Goal: Entertainment & Leisure: Browse casually

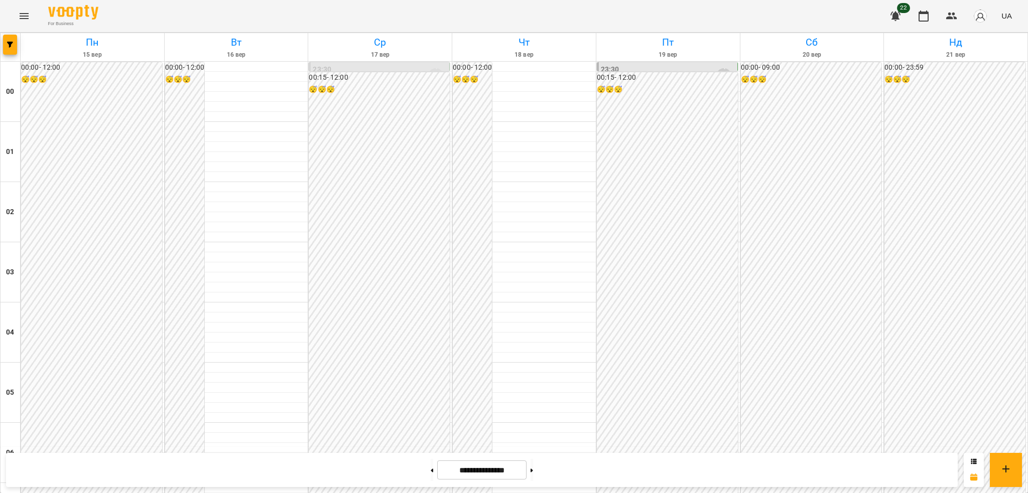
scroll to position [1058, 0]
click at [533, 464] on button at bounding box center [531, 470] width 3 height 22
click at [430, 466] on button at bounding box center [431, 470] width 3 height 22
type input "**********"
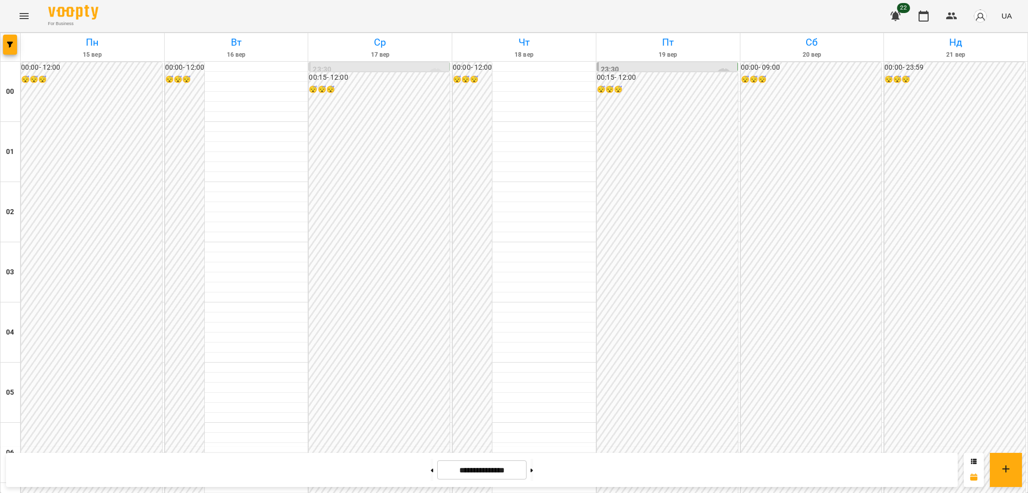
scroll to position [793, 0]
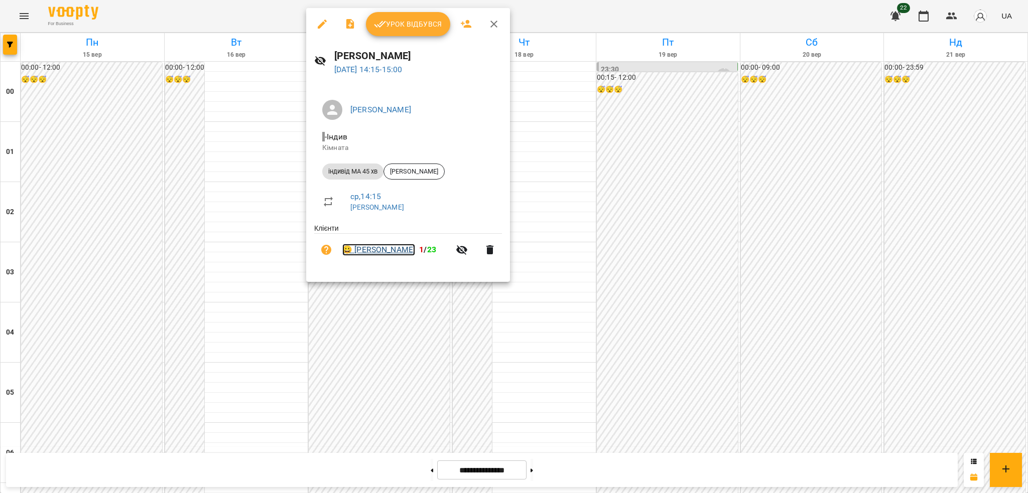
click at [383, 251] on link "😀 [PERSON_NAME]" at bounding box center [378, 250] width 73 height 12
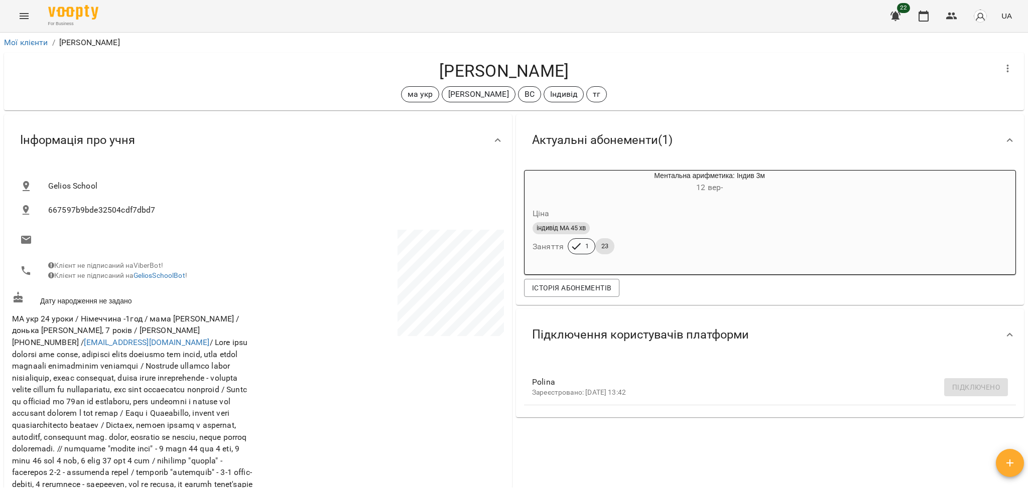
click at [27, 20] on icon "Menu" at bounding box center [24, 16] width 12 height 12
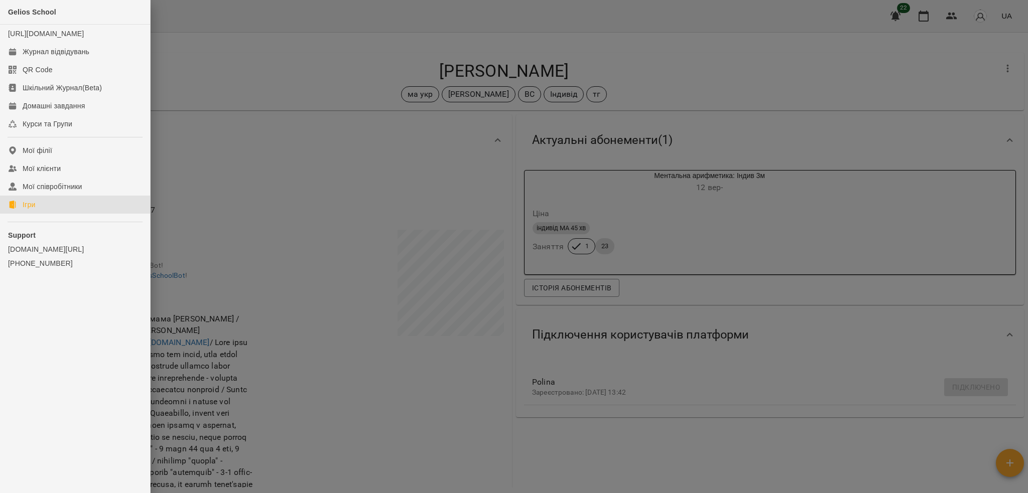
click at [30, 210] on div "Ігри" at bounding box center [29, 205] width 13 height 10
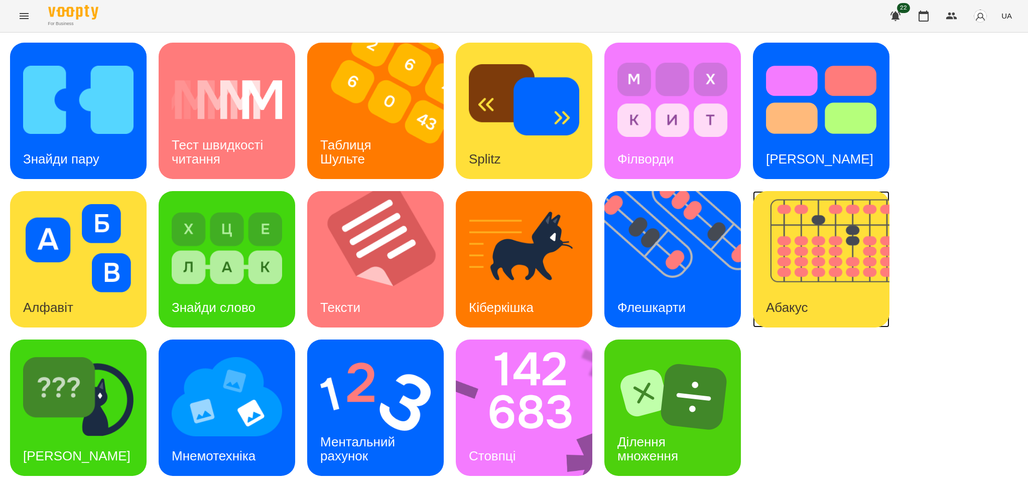
click at [797, 274] on img at bounding box center [827, 259] width 149 height 136
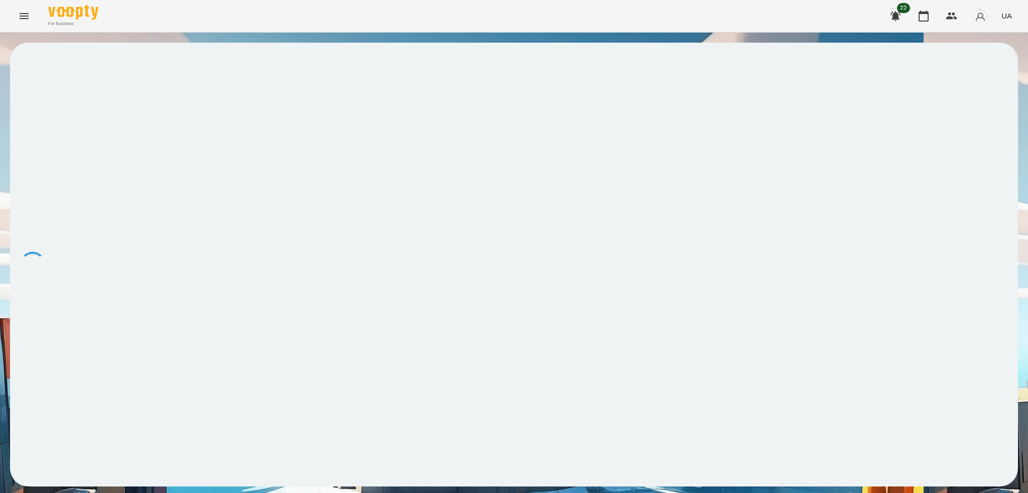
click at [797, 274] on div at bounding box center [513, 265] width 1007 height 444
click at [37, 66] on button at bounding box center [31, 67] width 12 height 28
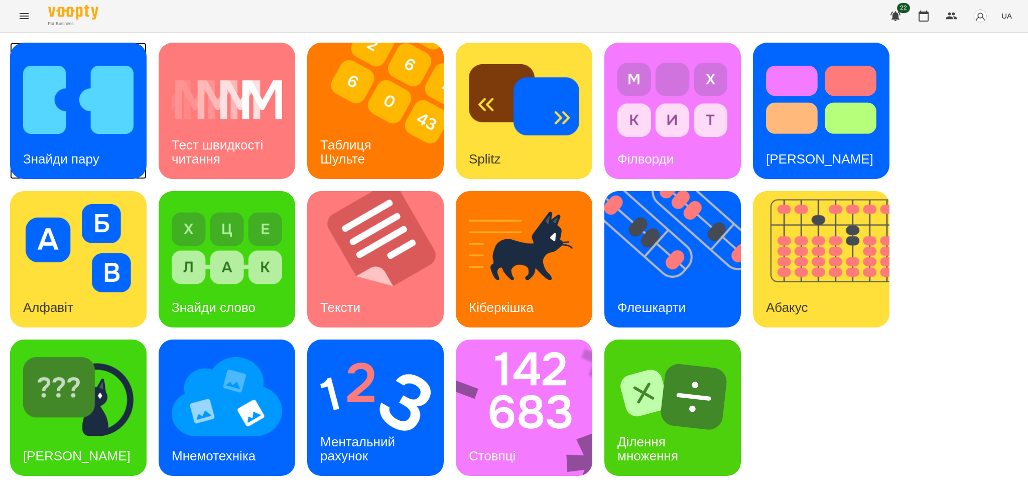
click at [86, 133] on img at bounding box center [78, 100] width 110 height 88
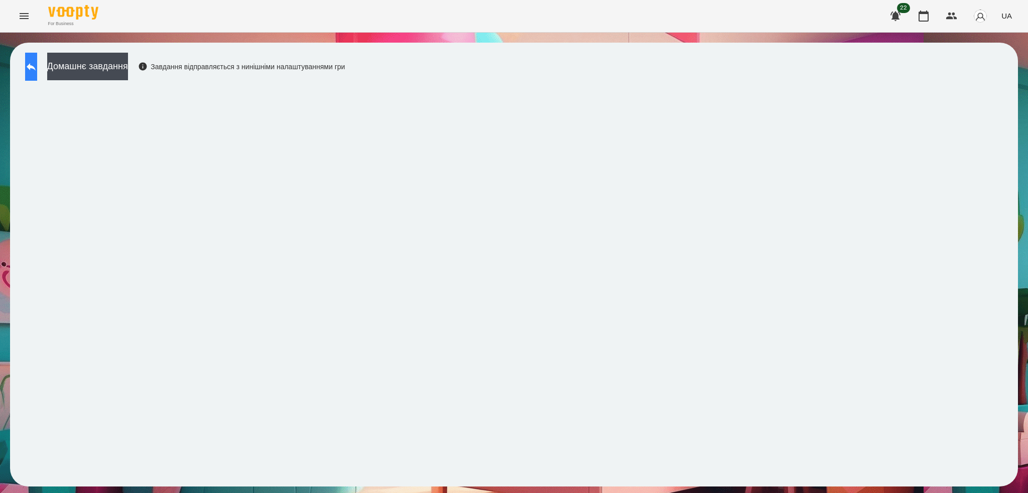
click at [37, 69] on icon at bounding box center [31, 67] width 12 height 12
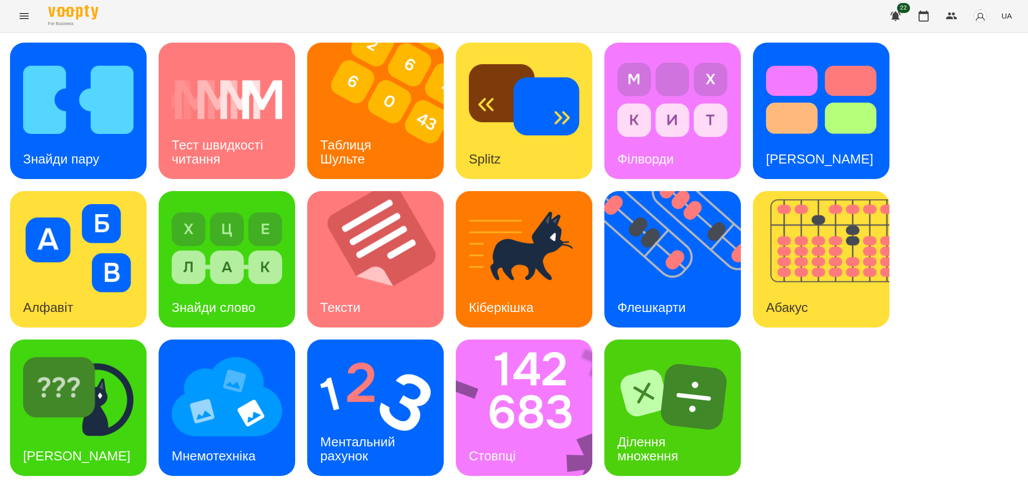
click at [901, 191] on div "Знайди пару Тест швидкості читання Таблиця [PERSON_NAME] Splitz Філворди Тест С…" at bounding box center [513, 259] width 1007 height 433
click at [672, 300] on h3 "Флешкарти" at bounding box center [651, 307] width 68 height 15
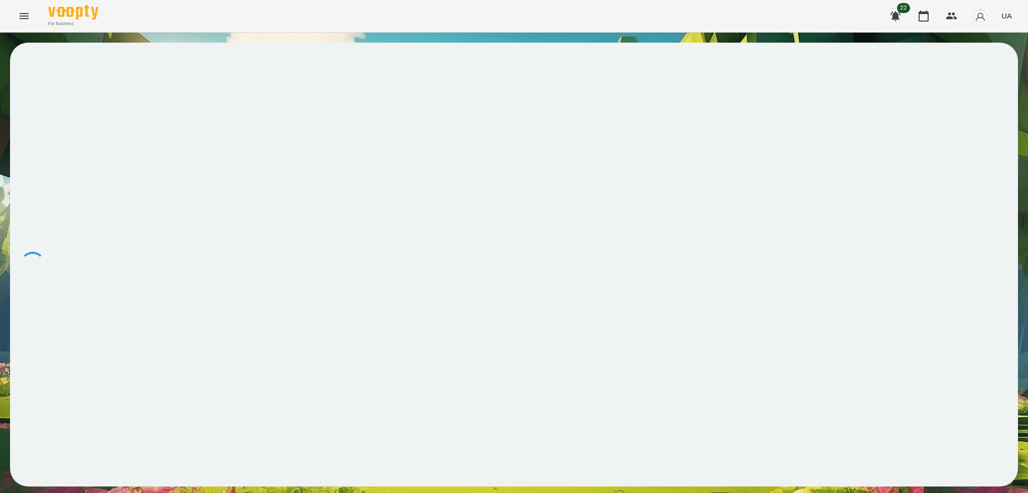
click at [856, 196] on div at bounding box center [513, 265] width 1007 height 444
drag, startPoint x: 686, startPoint y: 203, endPoint x: 685, endPoint y: 195, distance: 7.7
click at [686, 200] on div at bounding box center [513, 265] width 1007 height 444
drag, startPoint x: 822, startPoint y: 157, endPoint x: 815, endPoint y: 157, distance: 7.0
click at [816, 157] on div at bounding box center [513, 265] width 1007 height 444
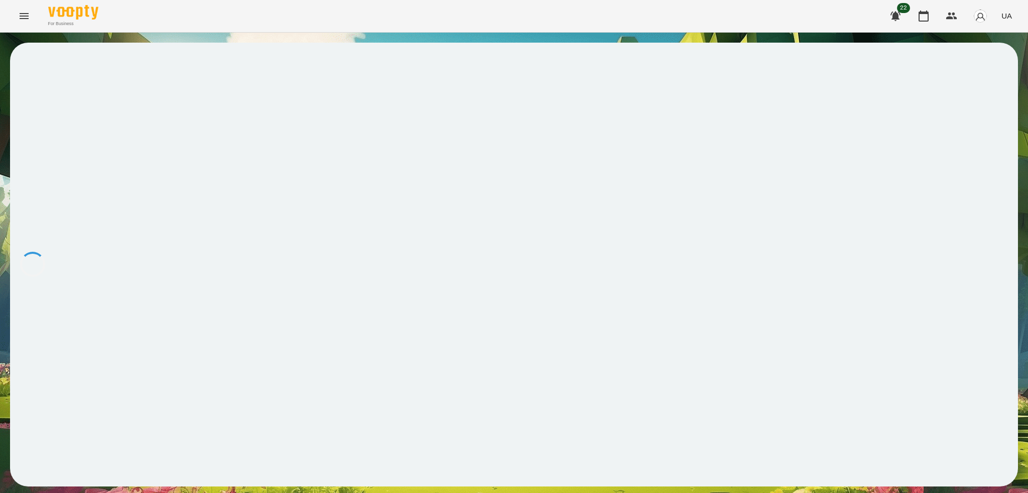
click at [815, 157] on div at bounding box center [513, 265] width 1007 height 444
click at [37, 65] on icon at bounding box center [31, 67] width 12 height 12
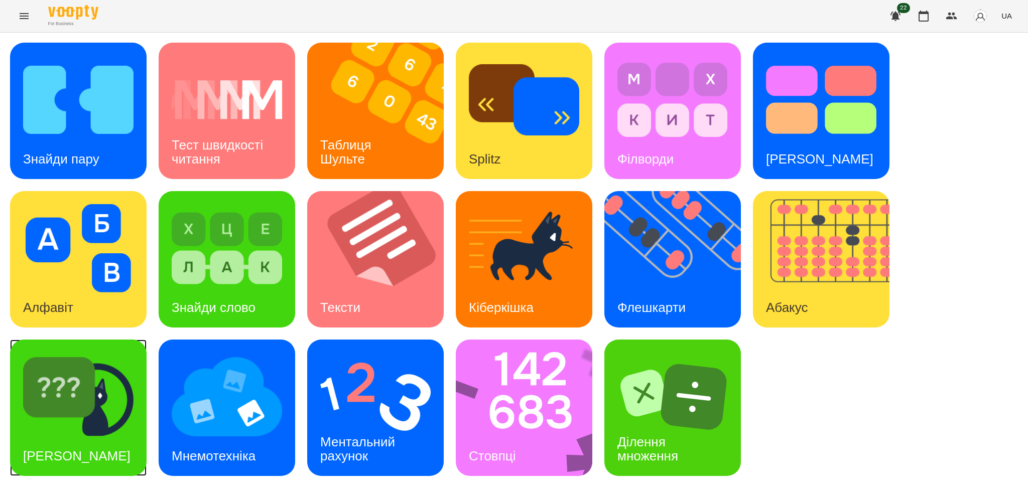
click at [100, 436] on div "[PERSON_NAME]" at bounding box center [76, 456] width 133 height 40
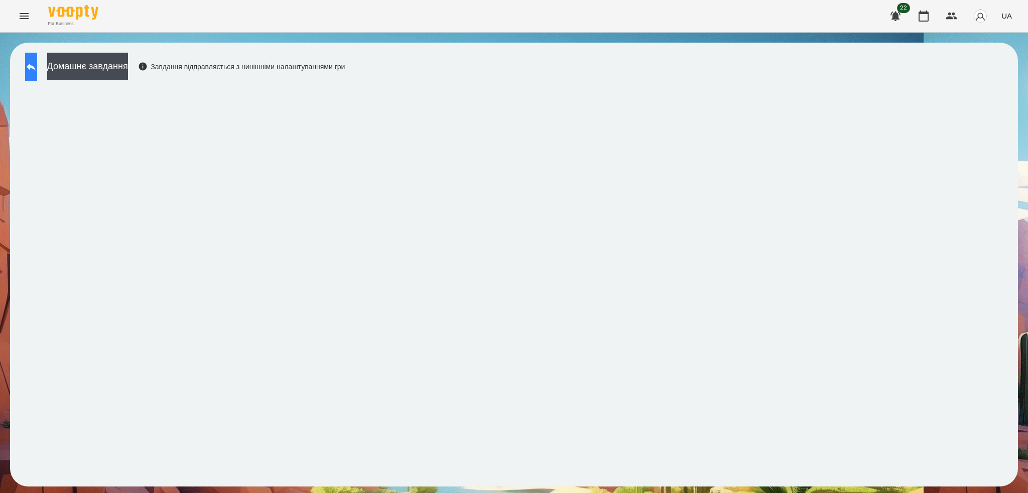
click at [37, 74] on button at bounding box center [31, 67] width 12 height 28
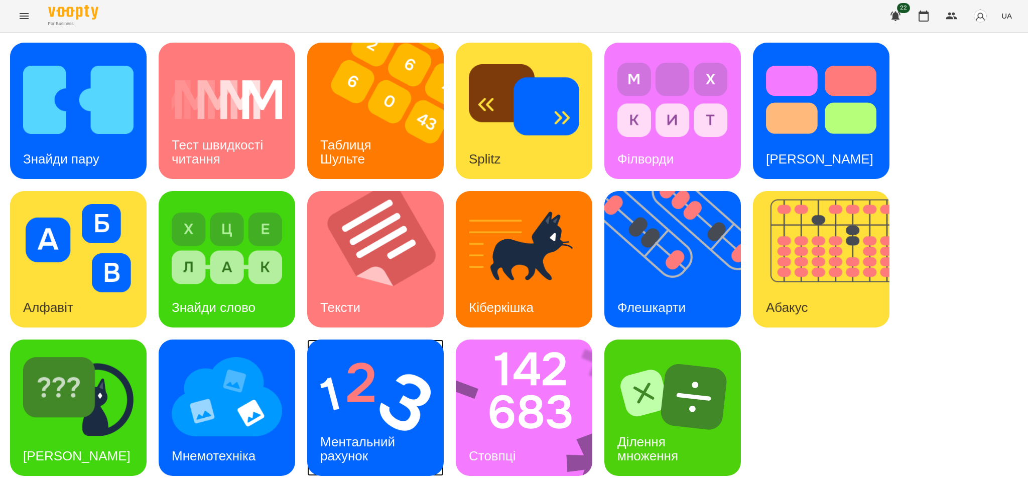
click at [414, 403] on img at bounding box center [375, 397] width 110 height 88
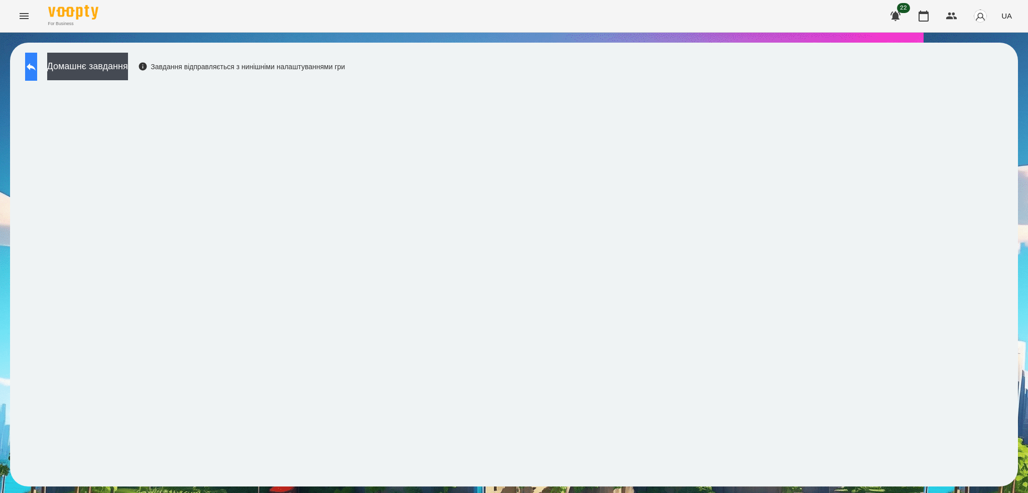
click at [37, 71] on icon at bounding box center [31, 67] width 12 height 12
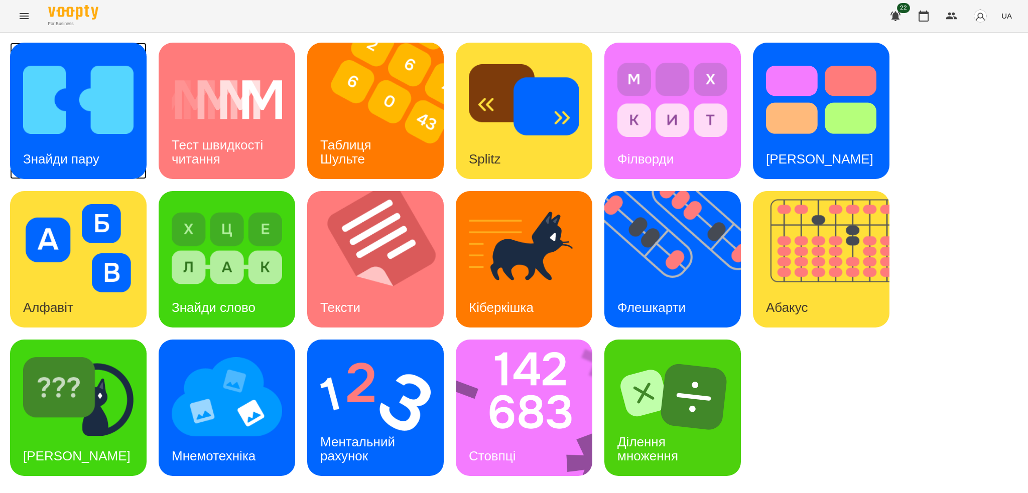
click at [108, 152] on div "Знайди пару" at bounding box center [61, 159] width 102 height 40
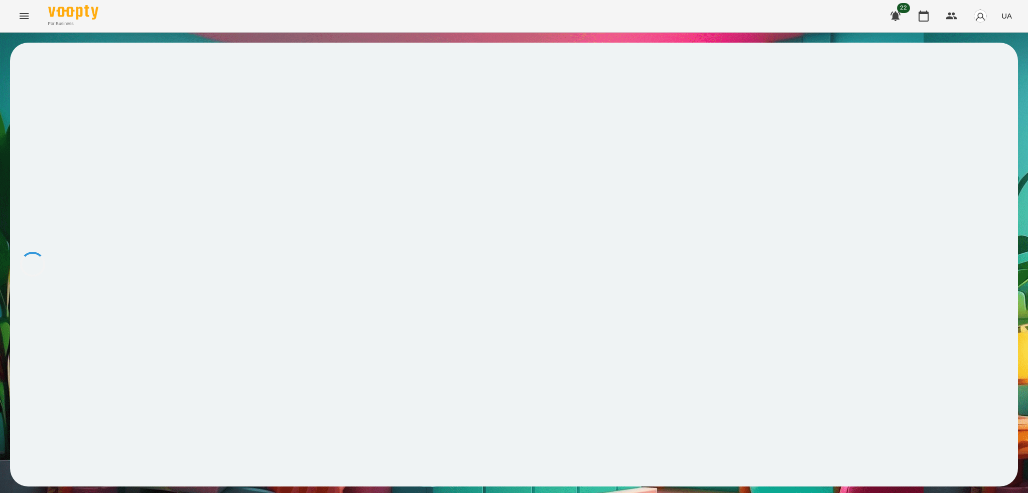
click at [511, 25] on div "For Business 22 UA" at bounding box center [514, 16] width 1028 height 32
click at [37, 65] on icon at bounding box center [31, 67] width 12 height 12
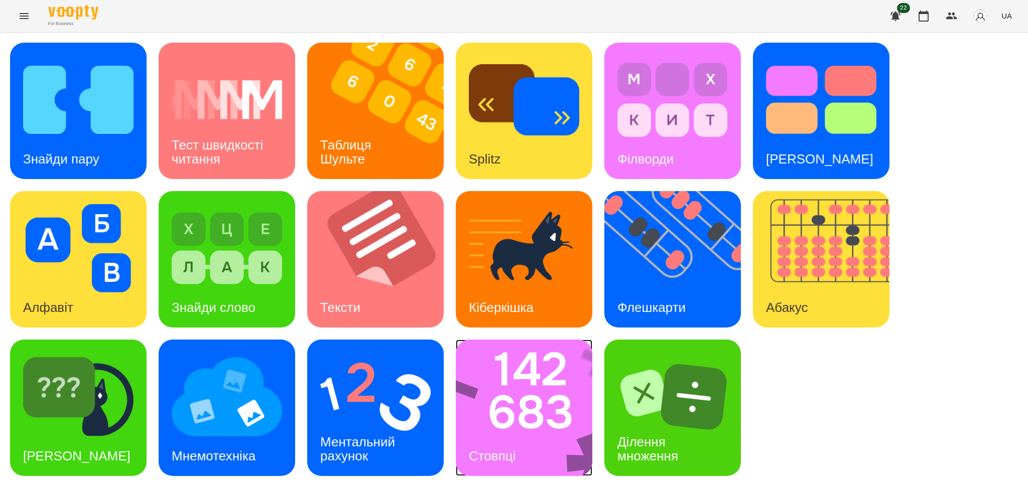
click at [550, 457] on div "Стовпці" at bounding box center [524, 408] width 136 height 136
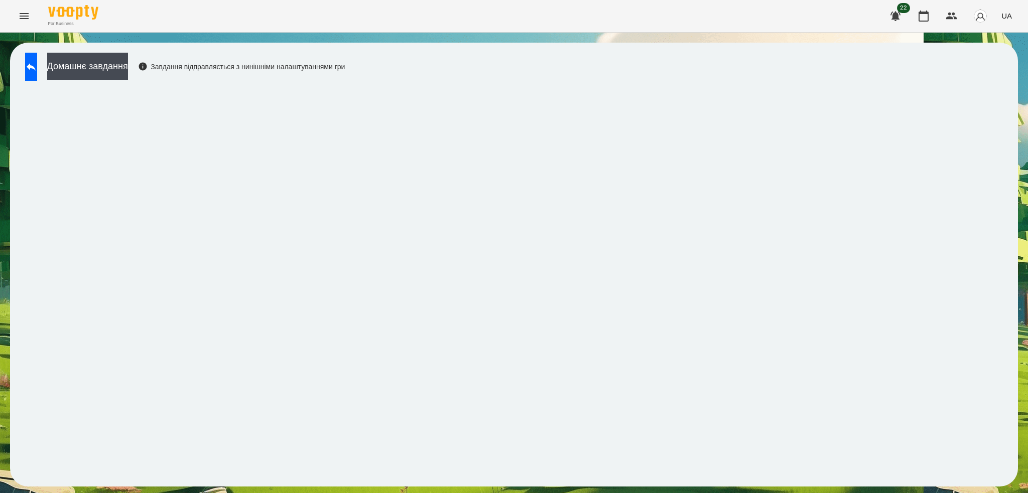
click at [23, 18] on icon "Menu" at bounding box center [24, 16] width 9 height 6
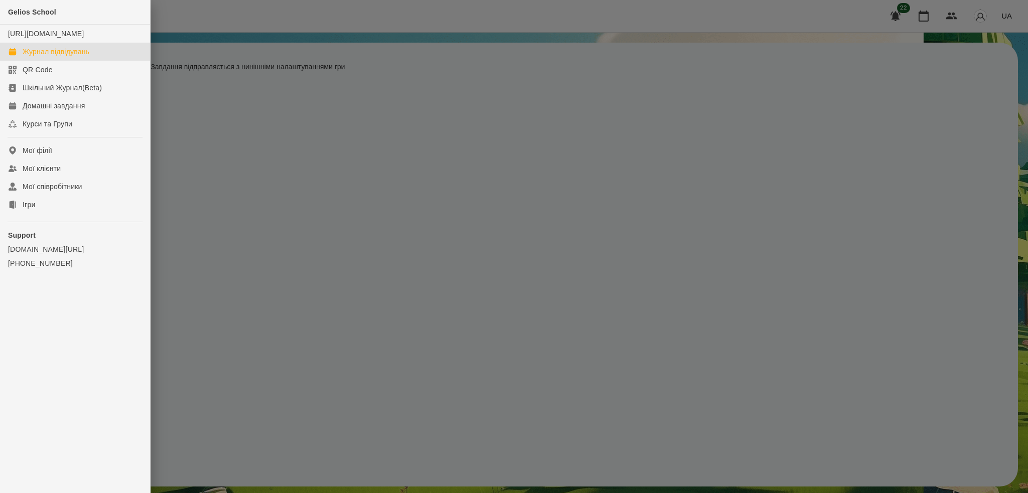
click at [58, 57] on div "Журнал відвідувань" at bounding box center [56, 52] width 67 height 10
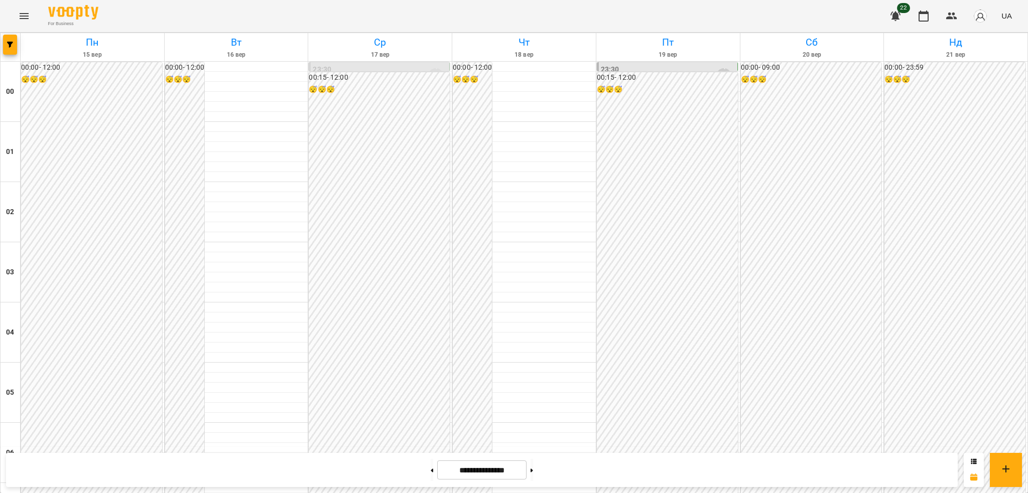
scroll to position [789, 0]
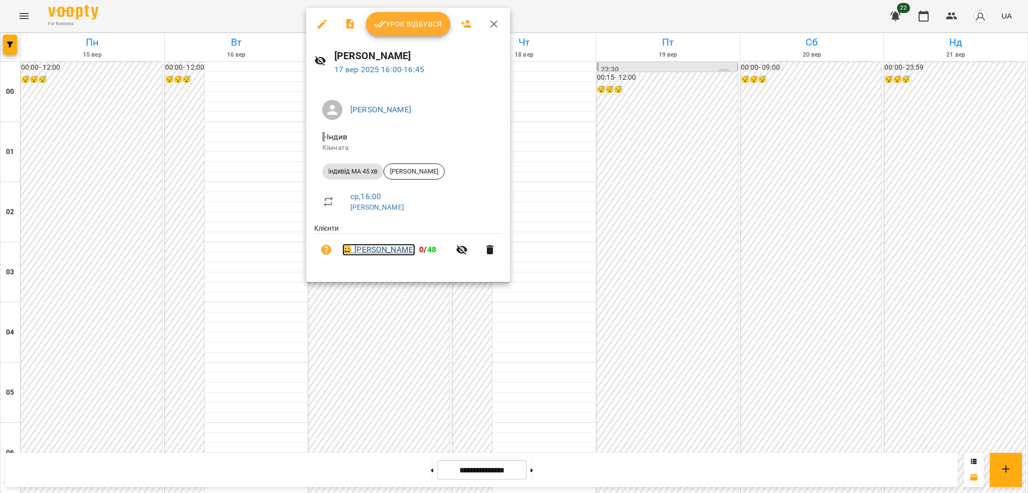
click at [392, 250] on link "😀 [PERSON_NAME]" at bounding box center [378, 250] width 73 height 12
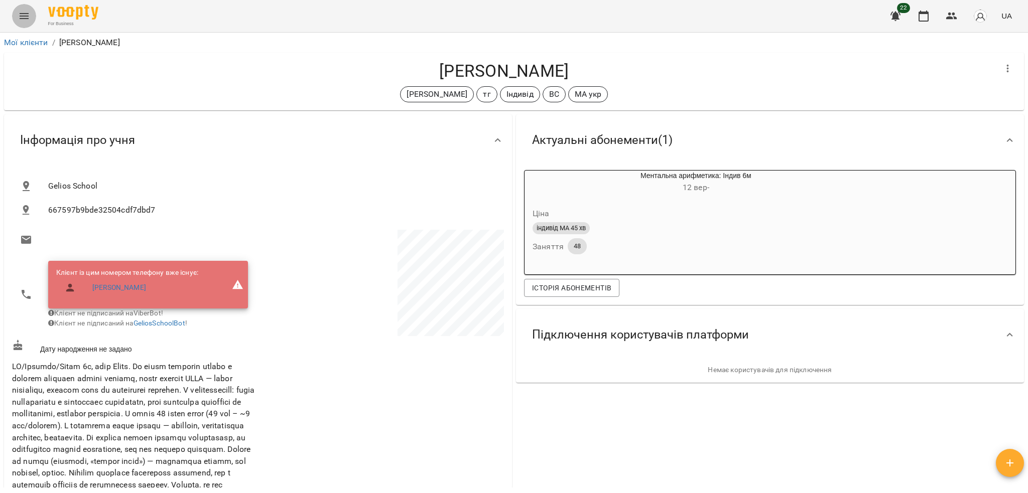
click at [27, 19] on icon "Menu" at bounding box center [24, 16] width 9 height 6
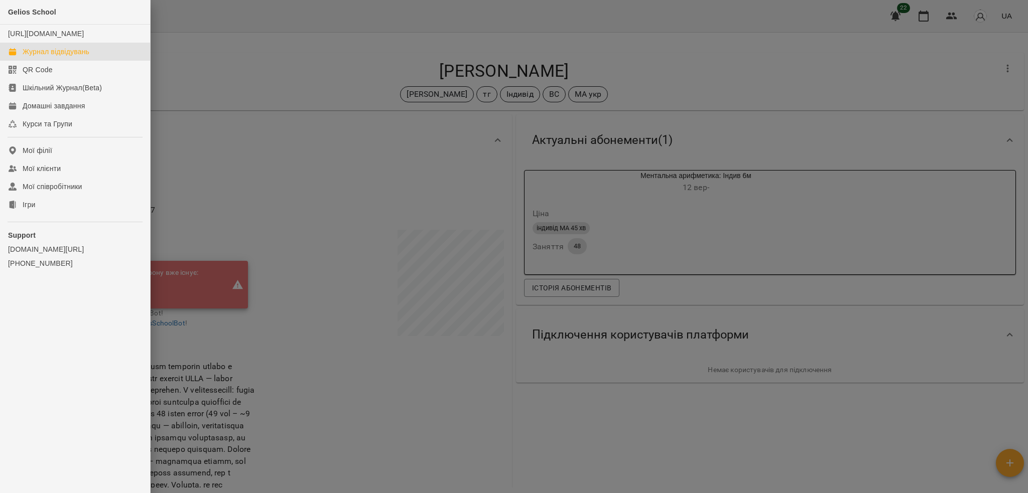
click at [52, 57] on div "Журнал відвідувань" at bounding box center [56, 52] width 67 height 10
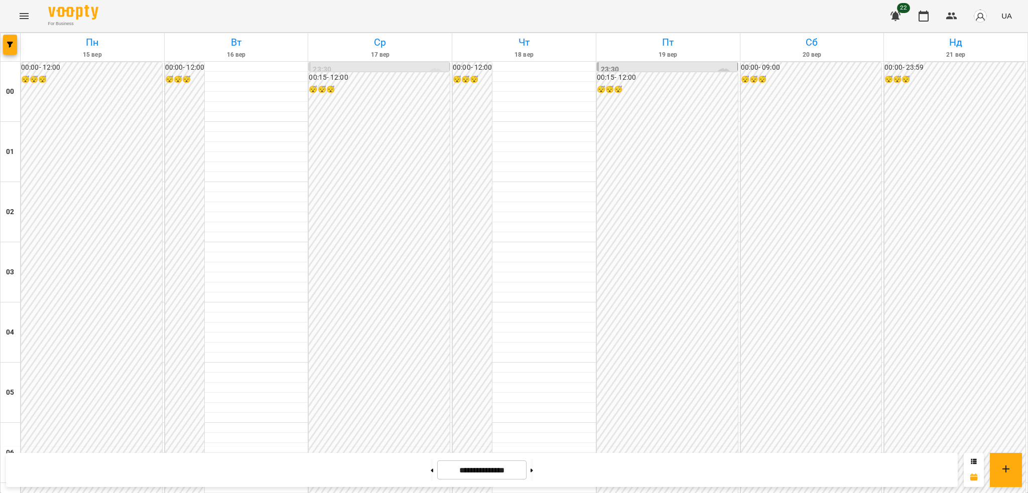
scroll to position [836, 0]
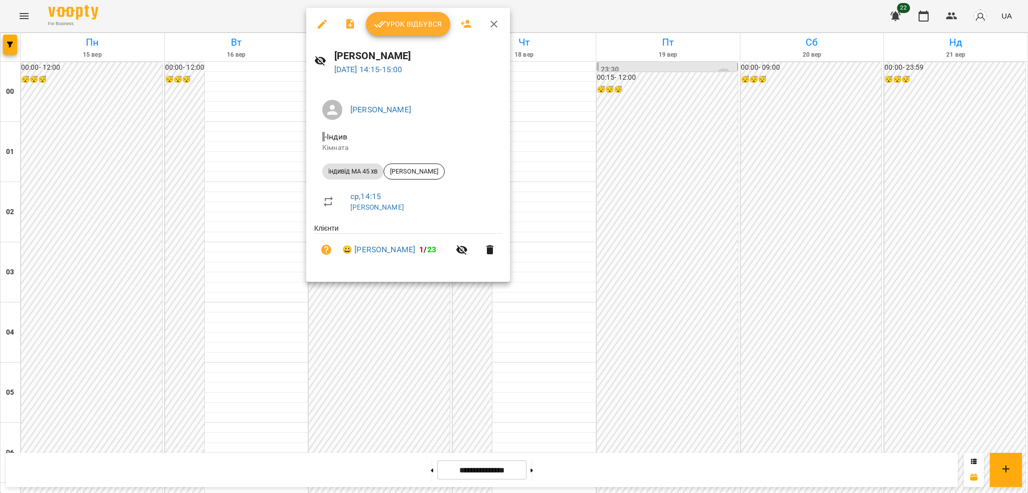
click at [321, 22] on icon "button" at bounding box center [322, 24] width 12 height 12
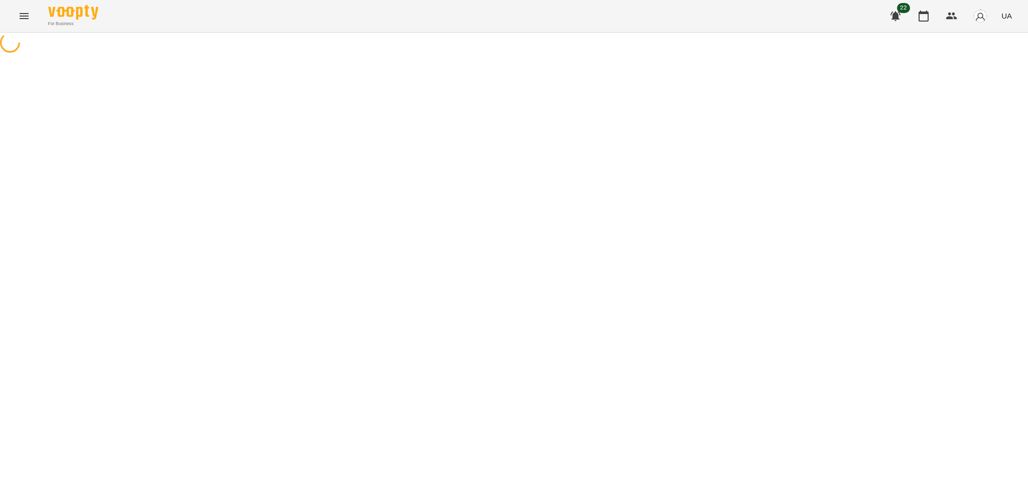
select select "**********"
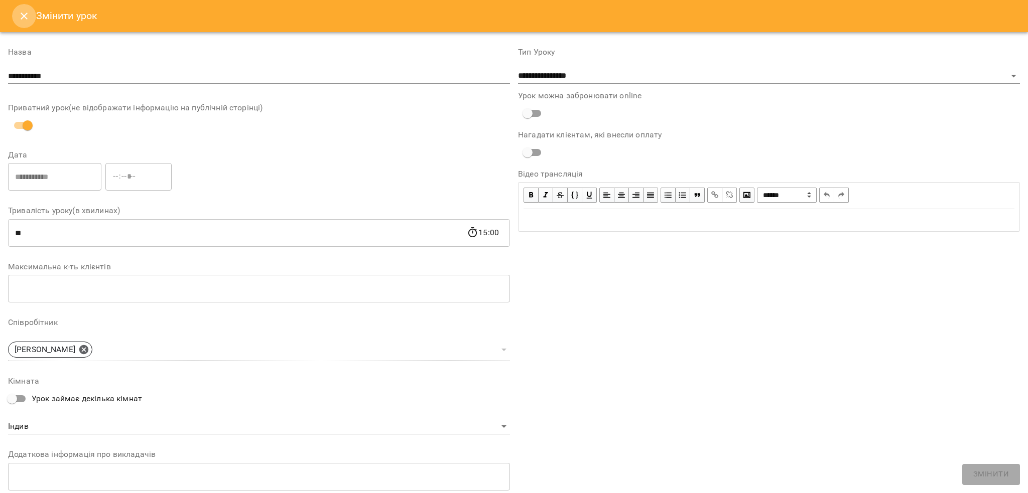
click at [22, 17] on icon "Close" at bounding box center [24, 16] width 12 height 12
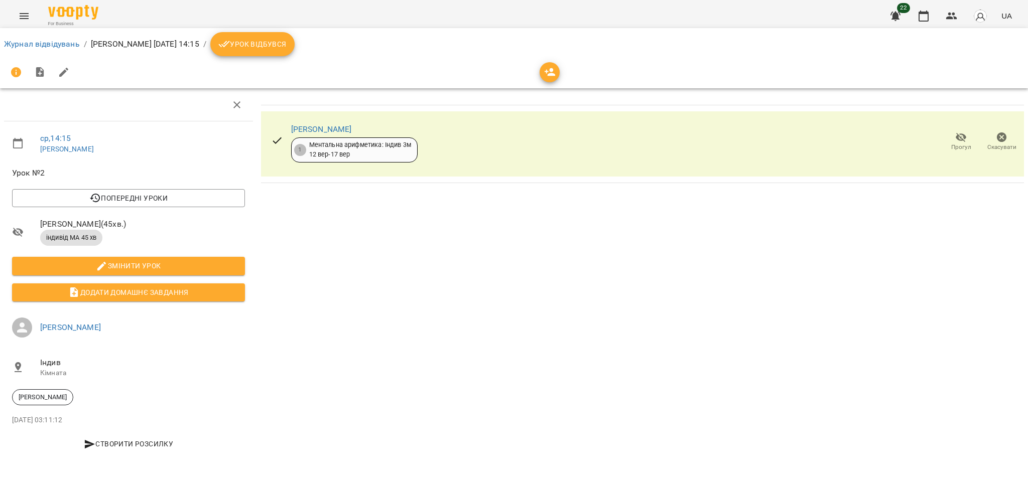
click at [262, 45] on span "Урок відбувся" at bounding box center [252, 44] width 68 height 12
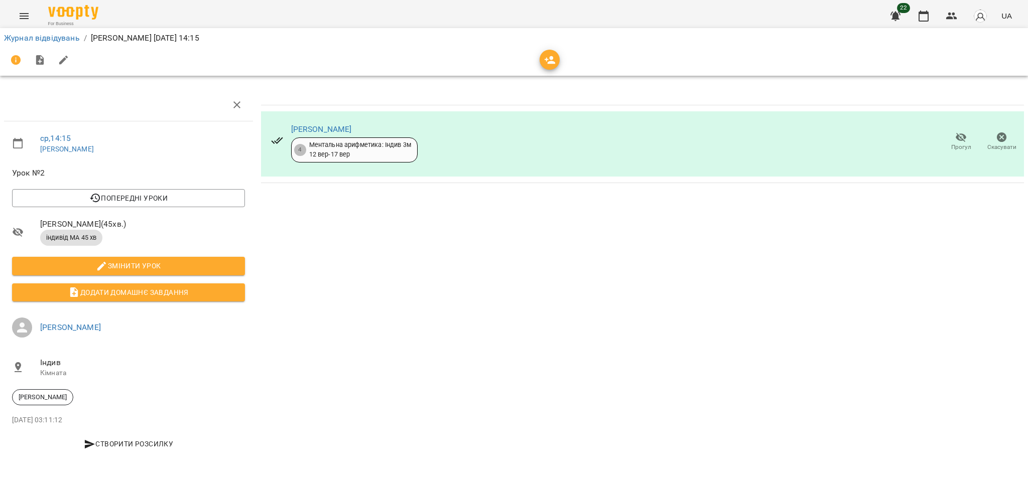
click at [20, 17] on icon "Menu" at bounding box center [24, 16] width 12 height 12
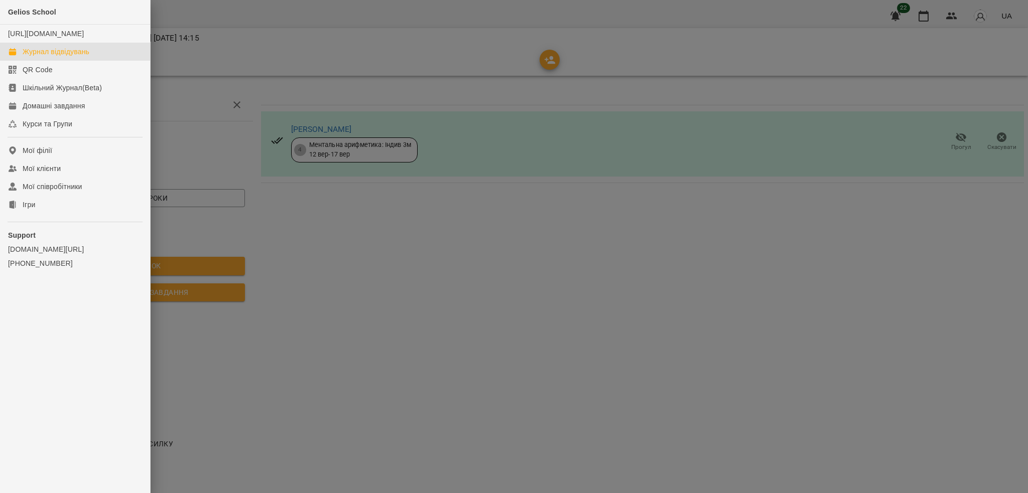
click at [48, 57] on div "Журнал відвідувань" at bounding box center [56, 52] width 67 height 10
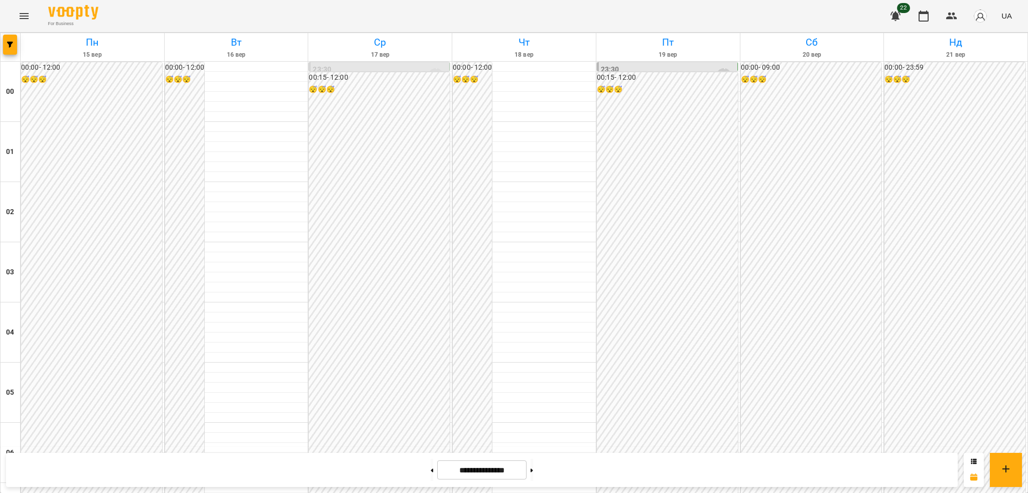
scroll to position [406, 0]
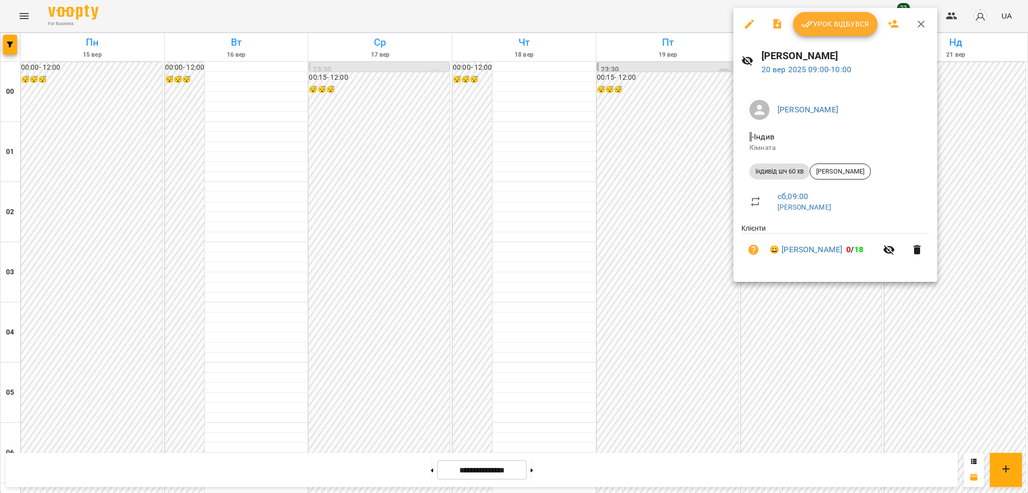
click at [925, 17] on button "button" at bounding box center [921, 24] width 24 height 24
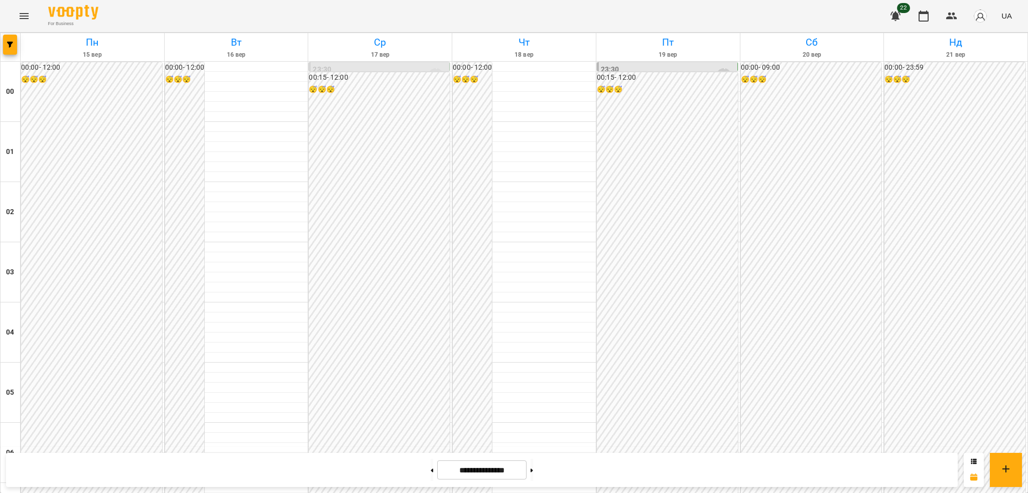
scroll to position [859, 0]
click at [23, 17] on icon "Menu" at bounding box center [24, 16] width 12 height 12
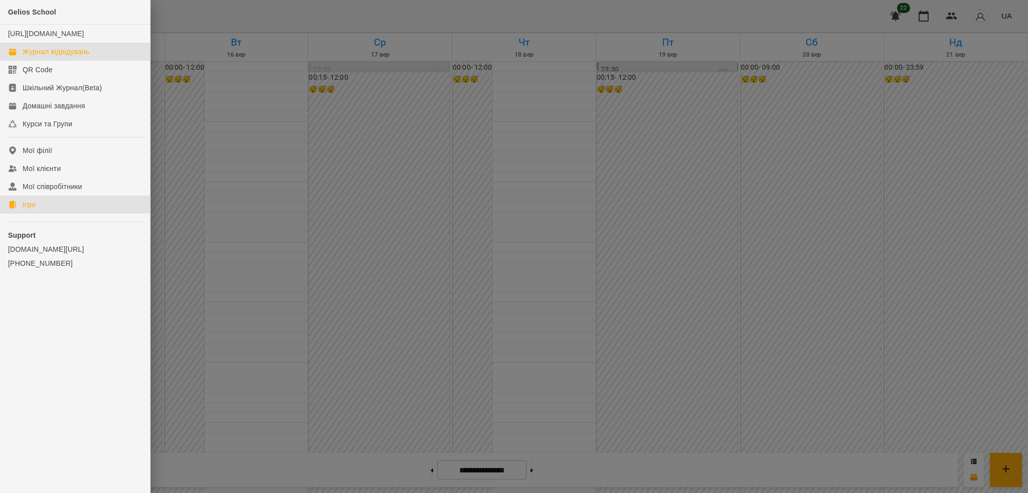
click at [33, 214] on link "Ігри" at bounding box center [75, 205] width 150 height 18
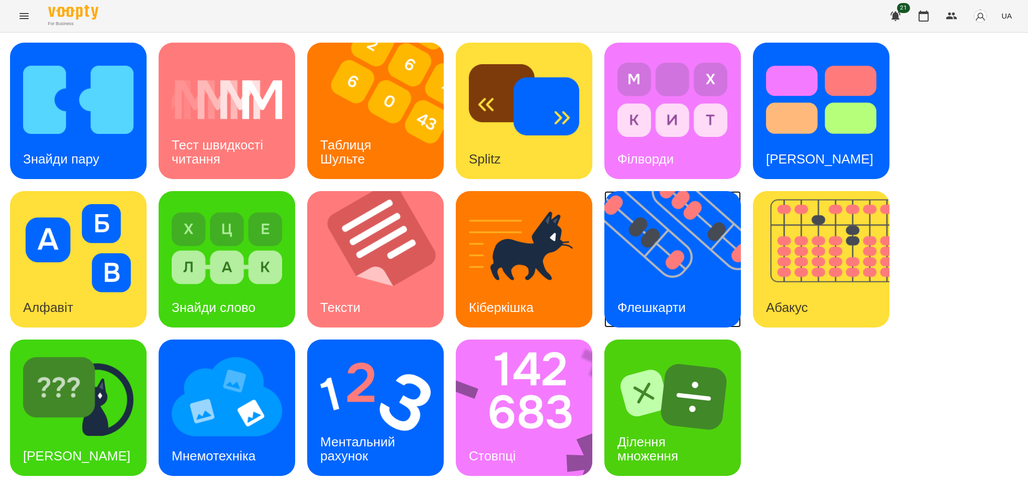
click at [681, 250] on img at bounding box center [678, 259] width 149 height 136
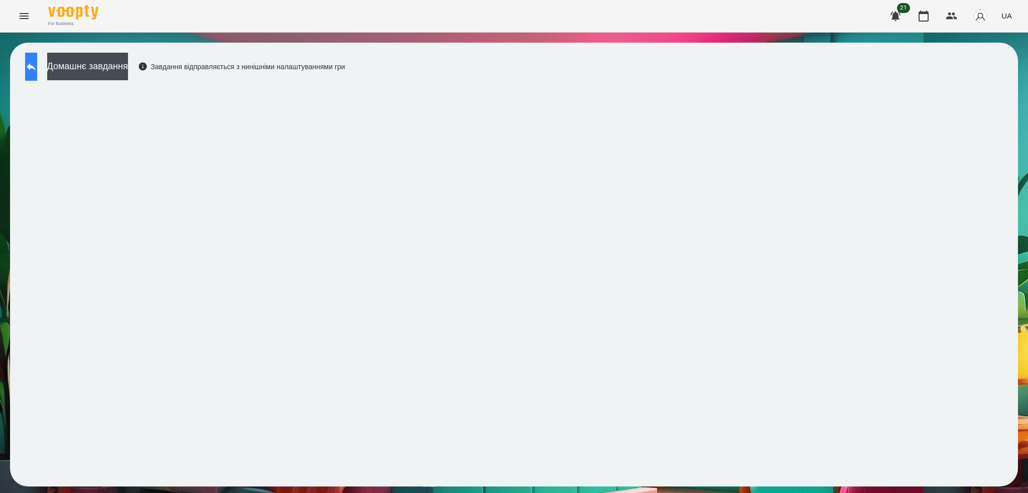
click at [37, 68] on icon at bounding box center [31, 67] width 12 height 12
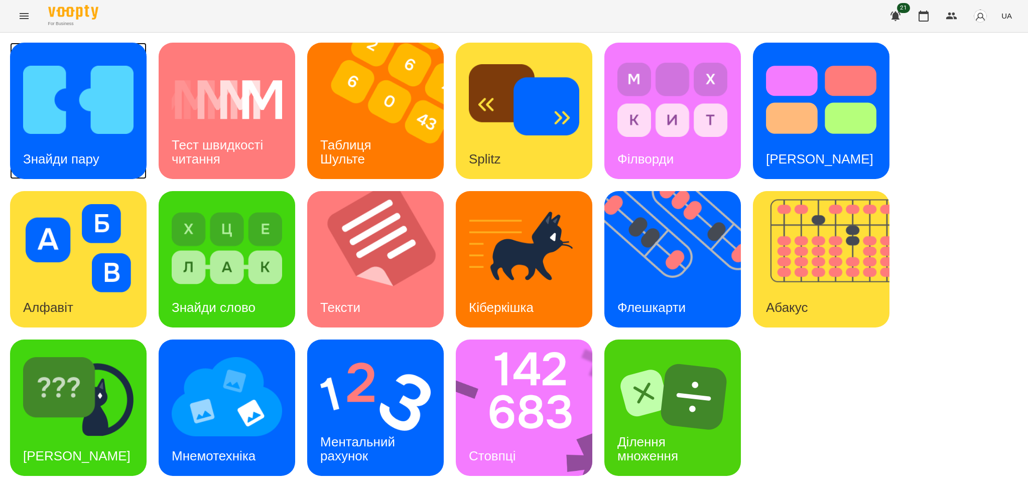
click at [109, 152] on div "Знайди пару" at bounding box center [61, 159] width 102 height 40
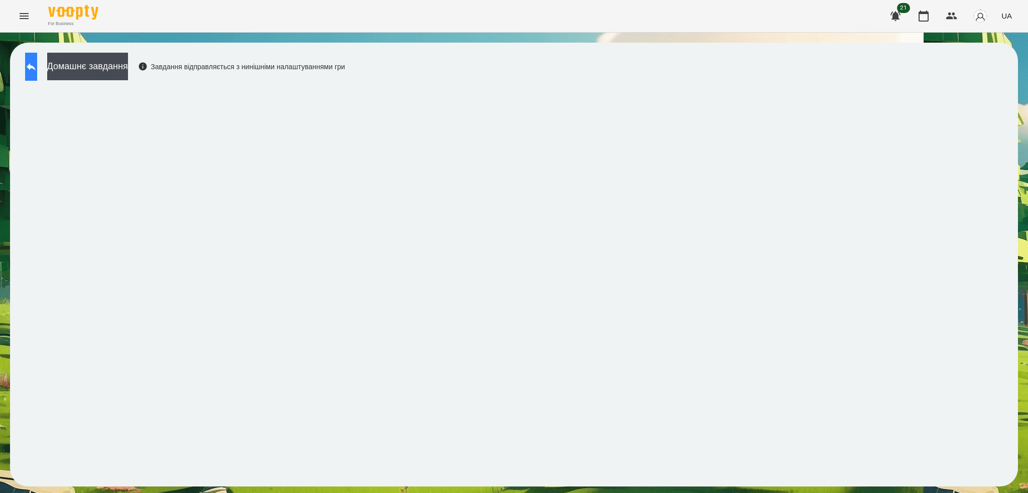
click at [30, 67] on button at bounding box center [31, 67] width 12 height 28
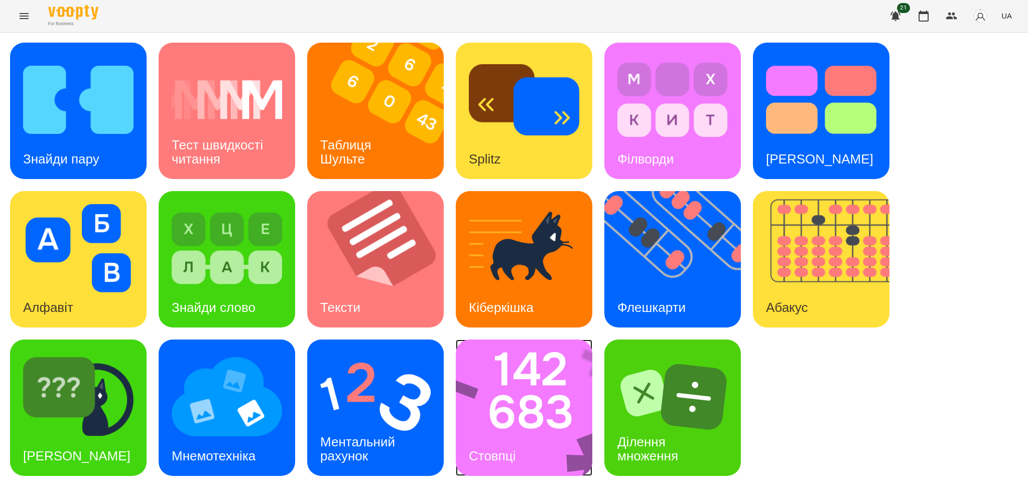
click at [554, 446] on img at bounding box center [531, 408] width 150 height 136
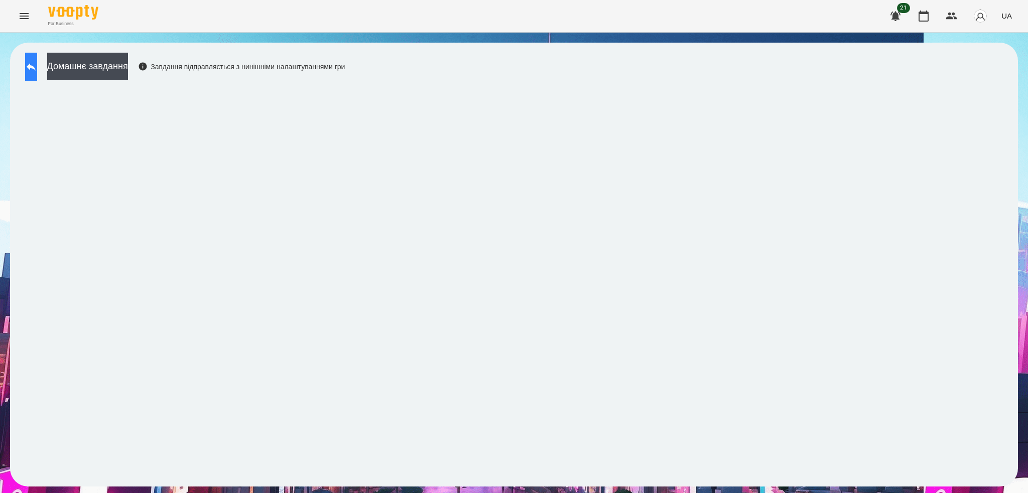
click at [37, 58] on button at bounding box center [31, 67] width 12 height 28
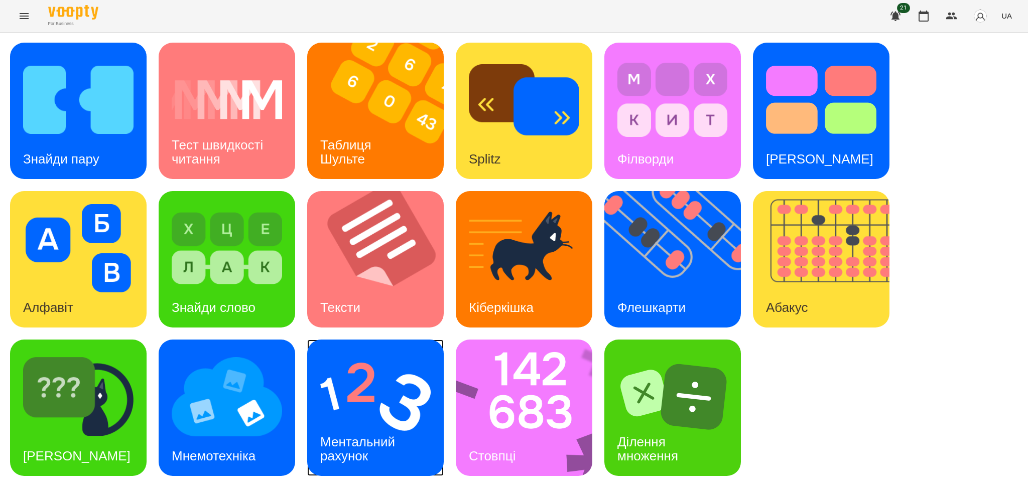
click at [377, 438] on h3 "Ментальний рахунок" at bounding box center [359, 448] width 78 height 29
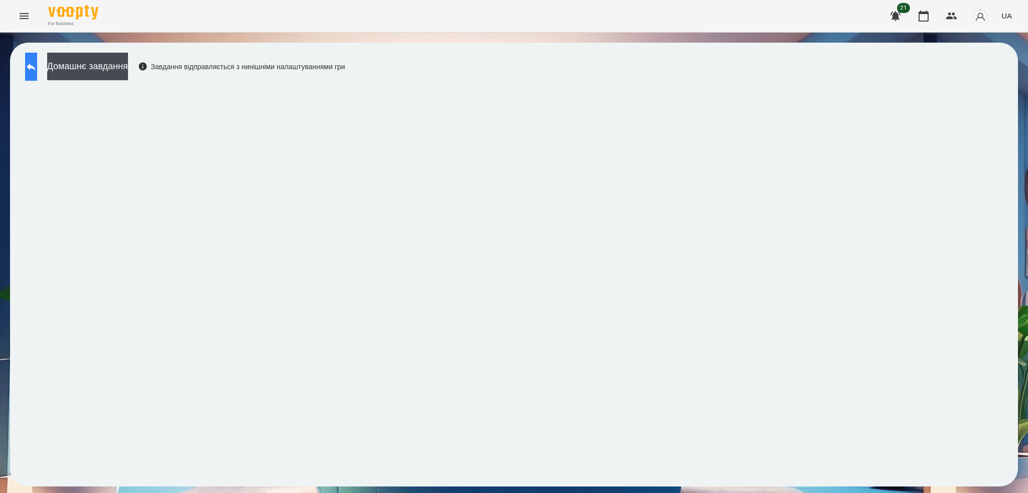
click at [33, 69] on button at bounding box center [31, 67] width 12 height 28
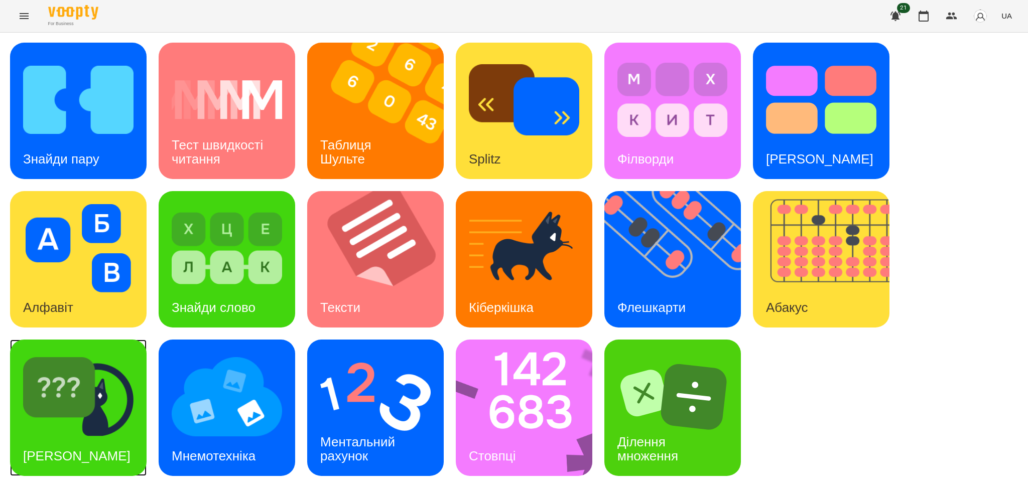
click at [114, 451] on div "[PERSON_NAME]" at bounding box center [78, 408] width 136 height 136
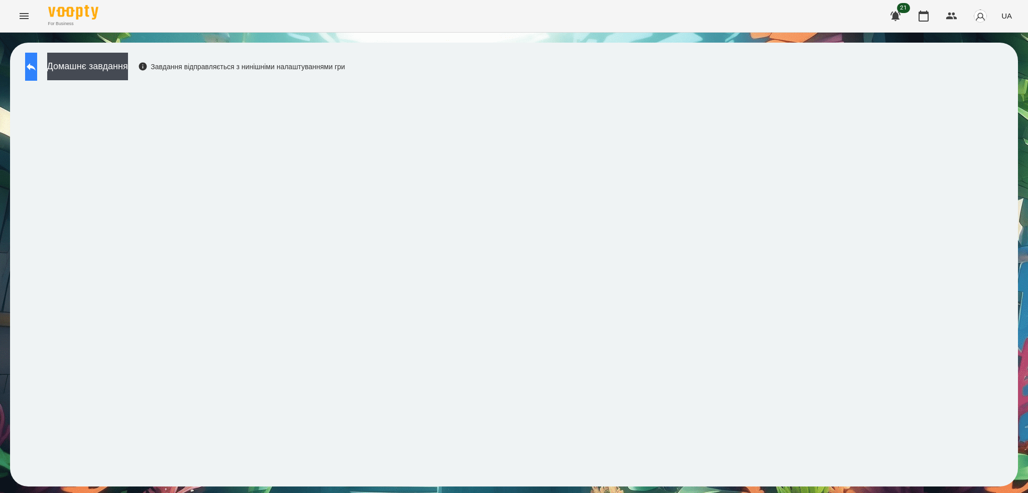
click at [37, 68] on button at bounding box center [31, 67] width 12 height 28
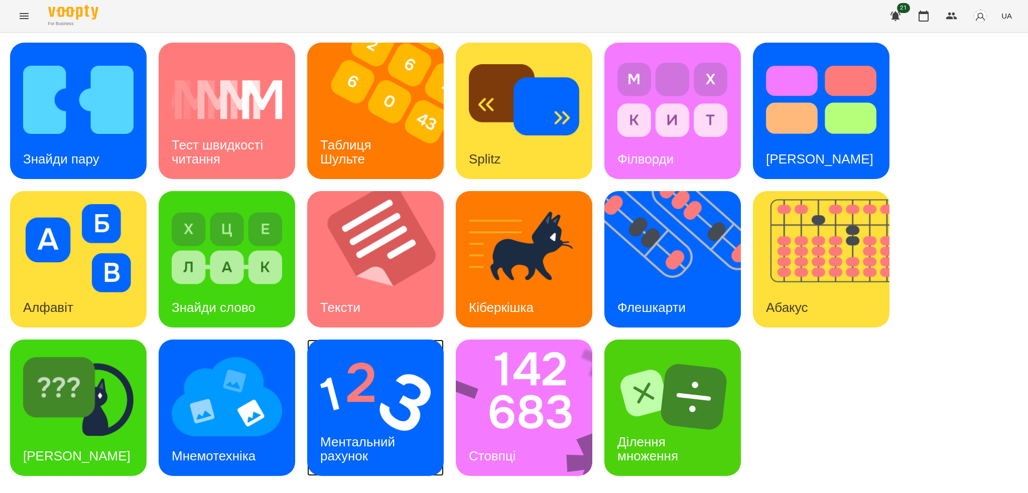
click at [380, 441] on h3 "Ментальний рахунок" at bounding box center [359, 448] width 78 height 29
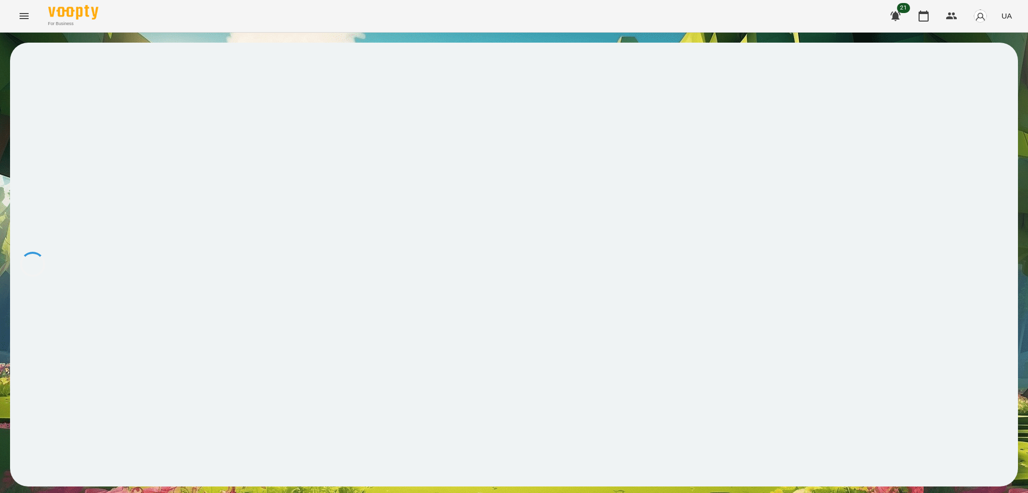
click at [20, 15] on icon "Menu" at bounding box center [24, 16] width 12 height 12
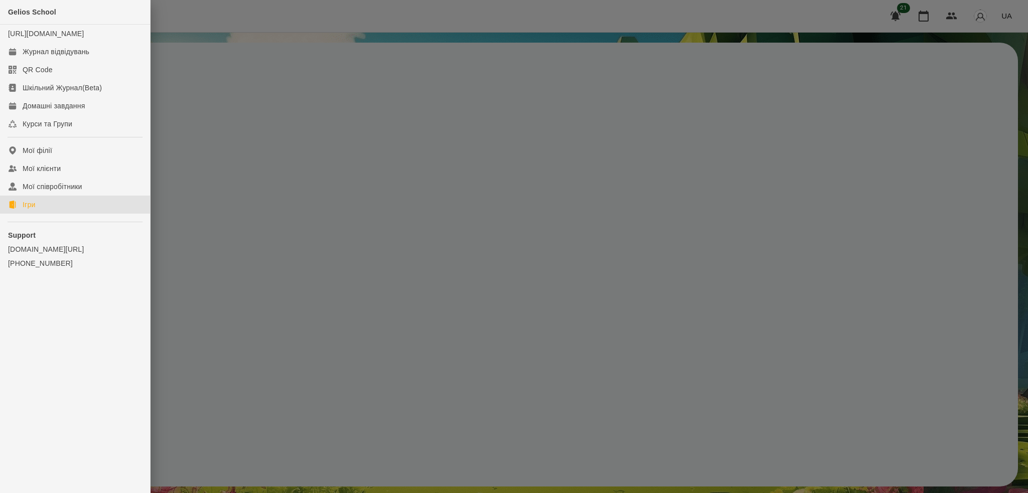
click at [47, 214] on link "Ігри" at bounding box center [75, 205] width 150 height 18
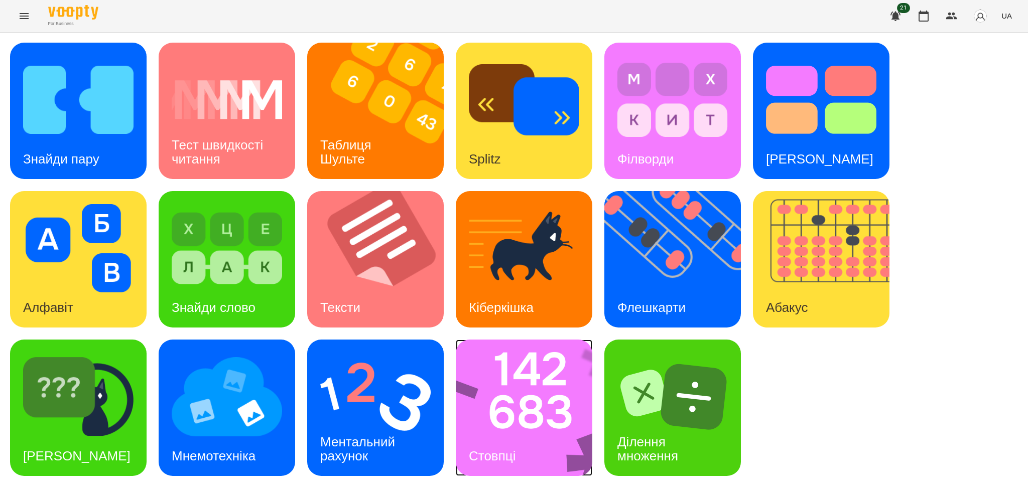
click at [530, 415] on img at bounding box center [531, 408] width 150 height 136
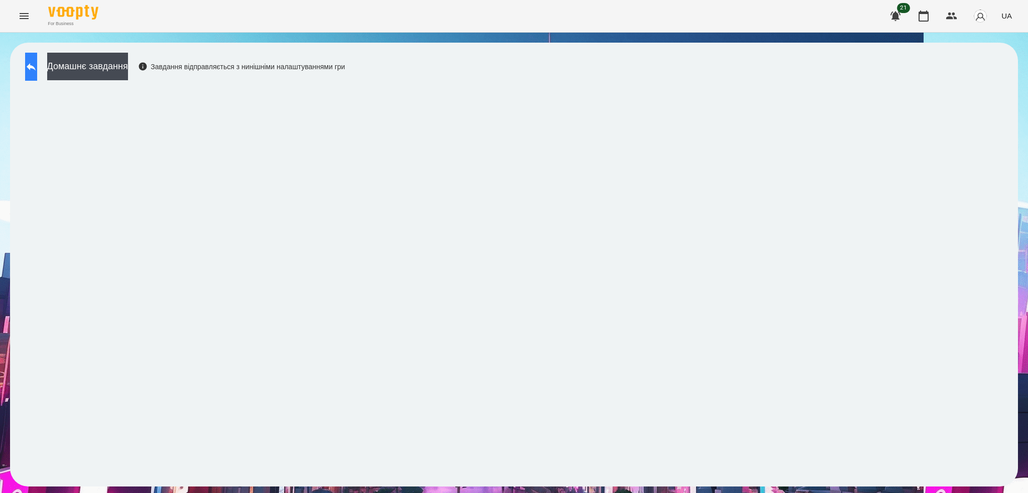
click at [37, 70] on icon at bounding box center [31, 67] width 12 height 12
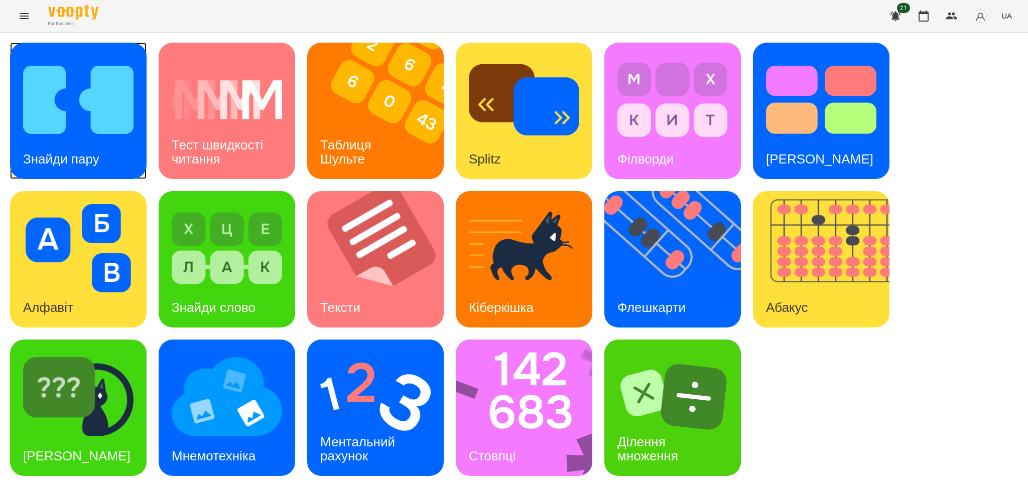
click at [111, 108] on img at bounding box center [78, 100] width 110 height 88
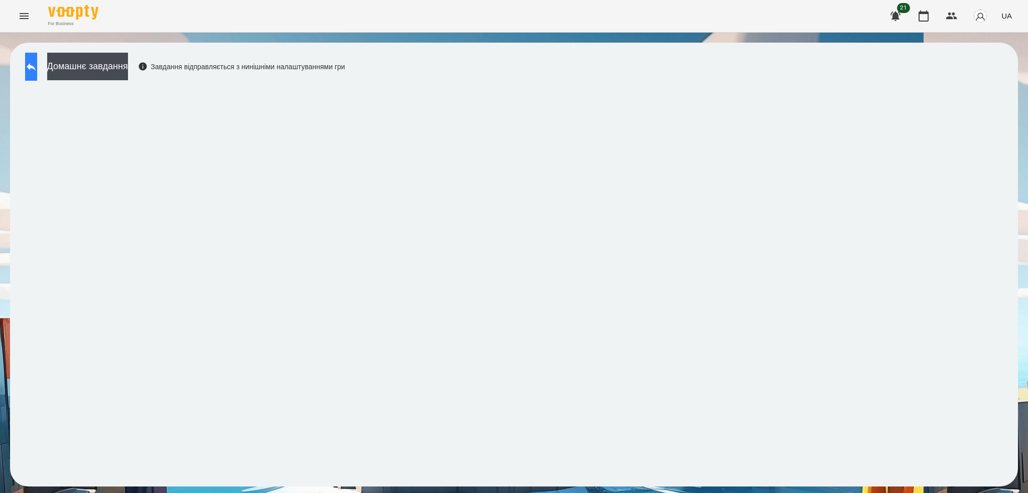
click at [37, 64] on icon at bounding box center [31, 67] width 12 height 12
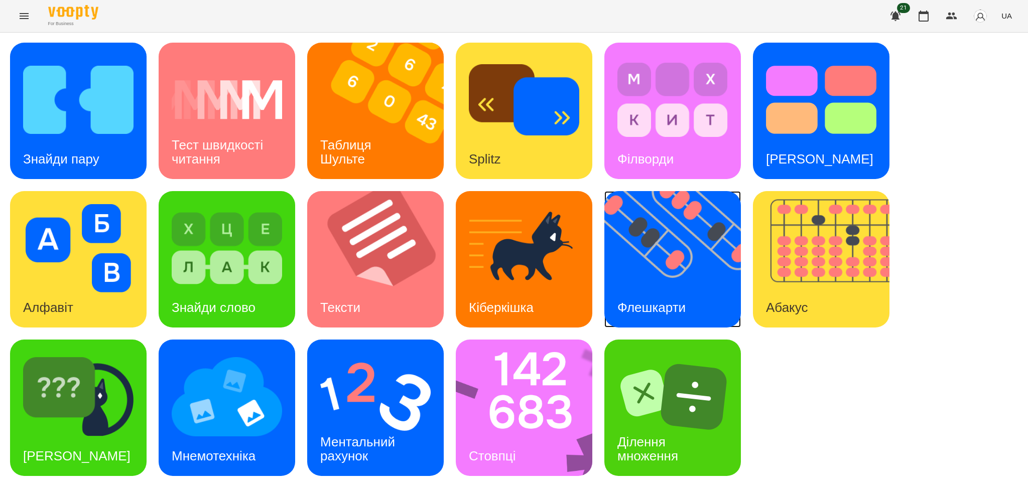
click at [644, 293] on div "Флешкарти" at bounding box center [651, 308] width 94 height 40
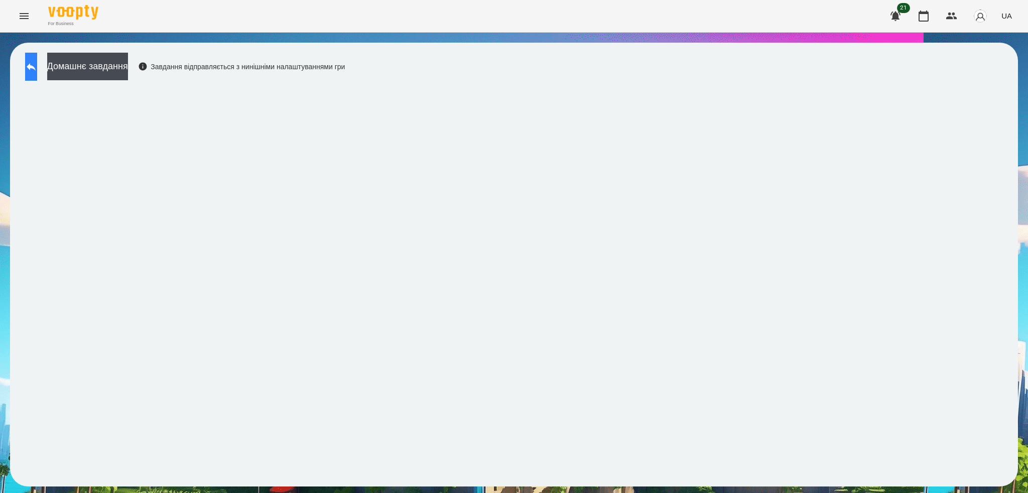
click at [37, 69] on icon at bounding box center [31, 67] width 12 height 12
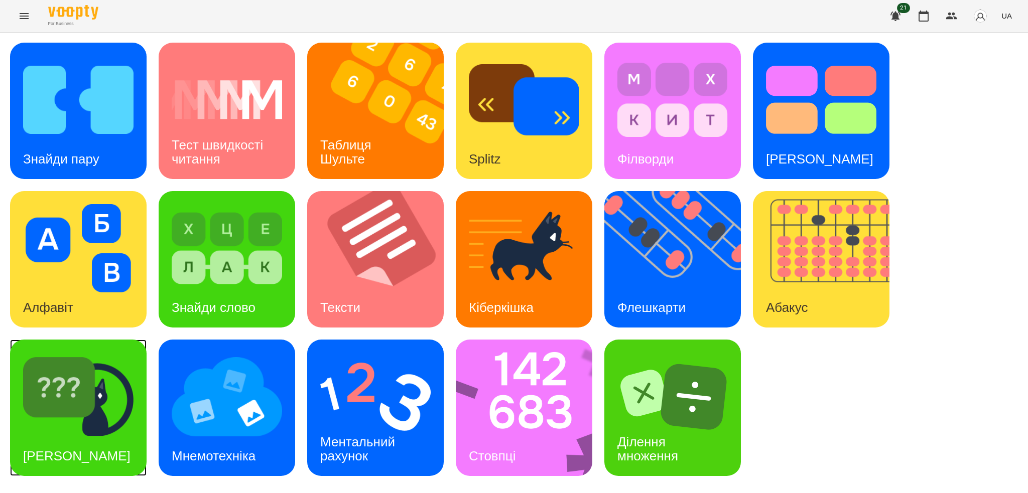
click at [110, 420] on img at bounding box center [78, 397] width 110 height 88
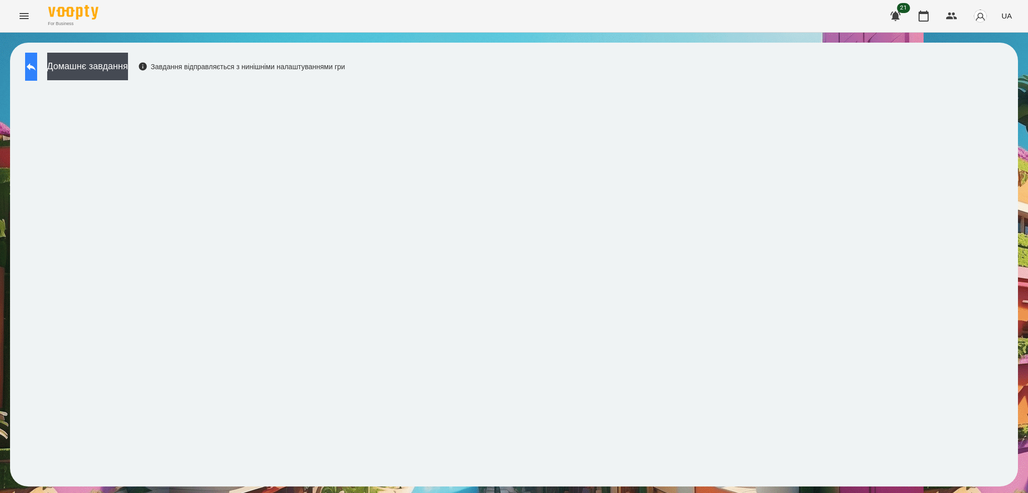
click at [30, 71] on button at bounding box center [31, 67] width 12 height 28
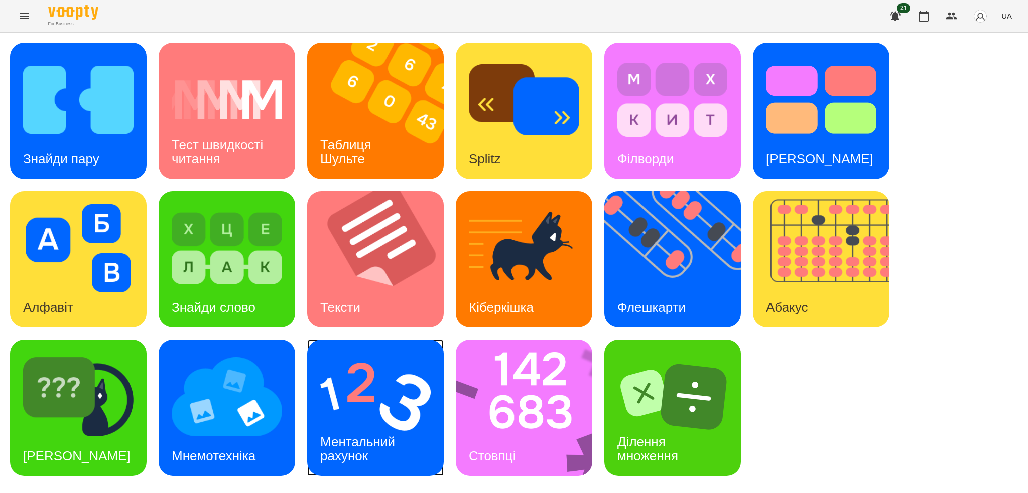
click at [381, 417] on img at bounding box center [375, 397] width 110 height 88
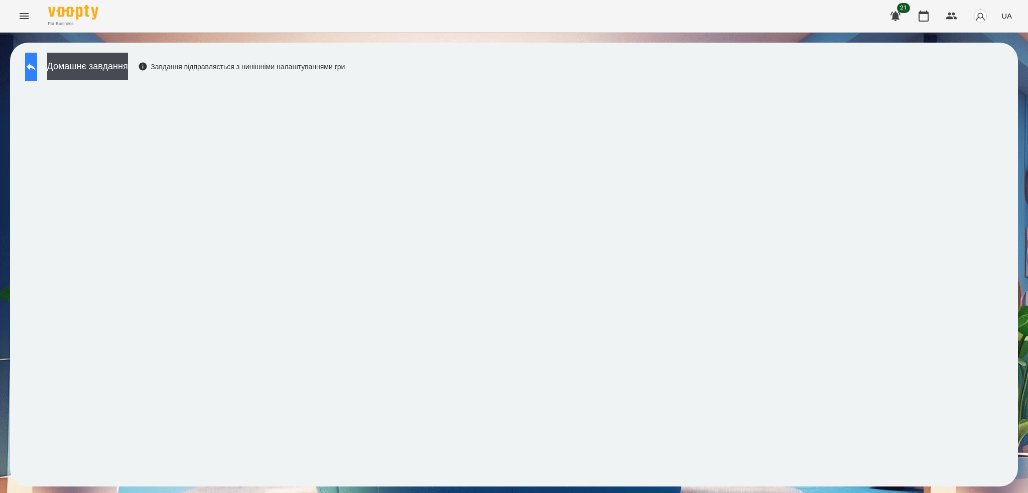
click at [37, 65] on icon at bounding box center [31, 67] width 12 height 12
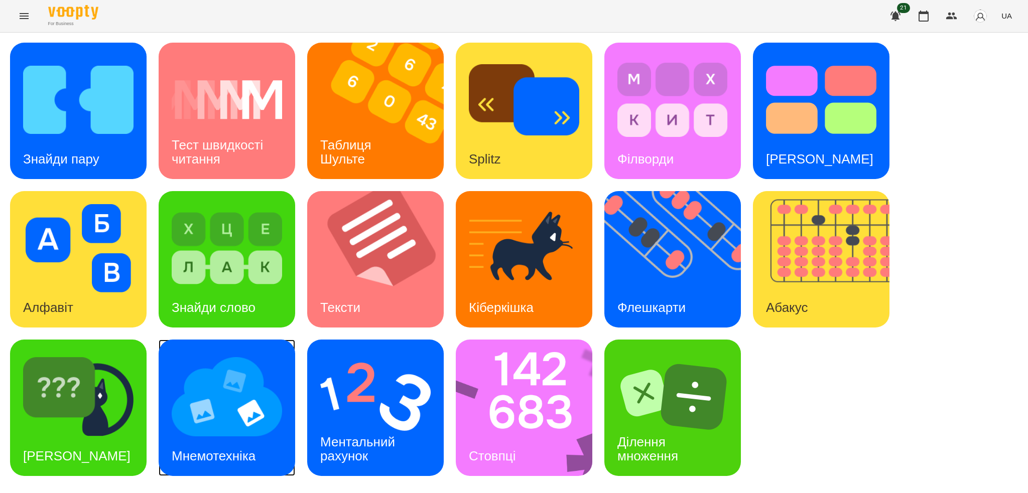
click at [207, 433] on img at bounding box center [227, 397] width 110 height 88
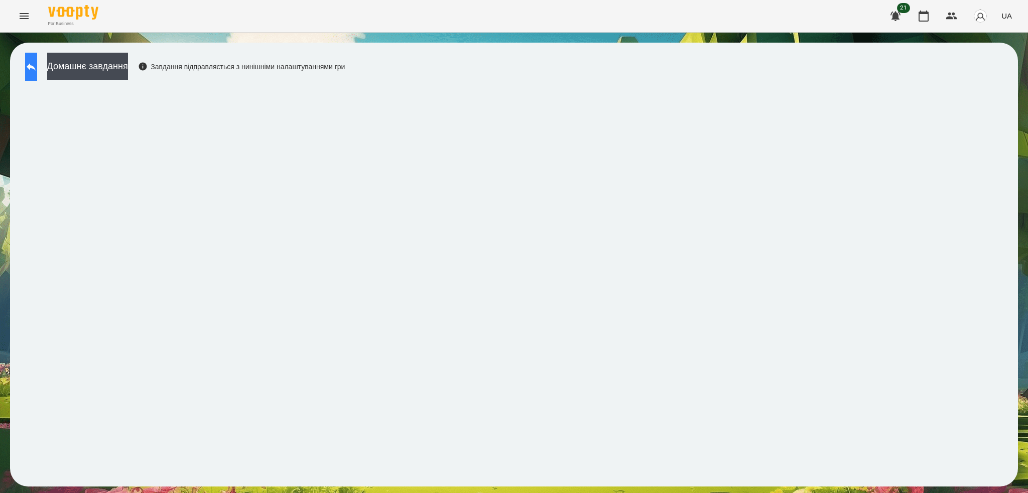
click at [37, 63] on icon at bounding box center [31, 67] width 12 height 12
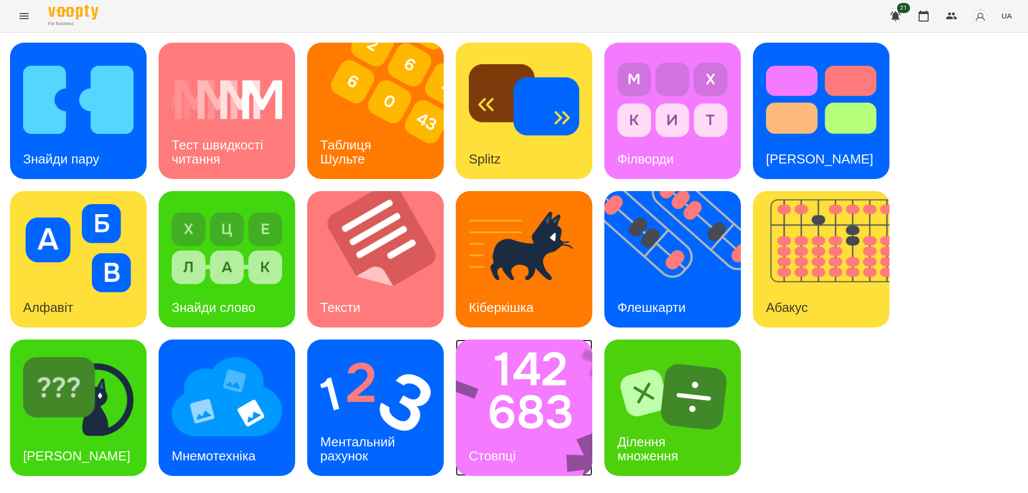
click at [525, 444] on div "Стовпці" at bounding box center [492, 456] width 73 height 40
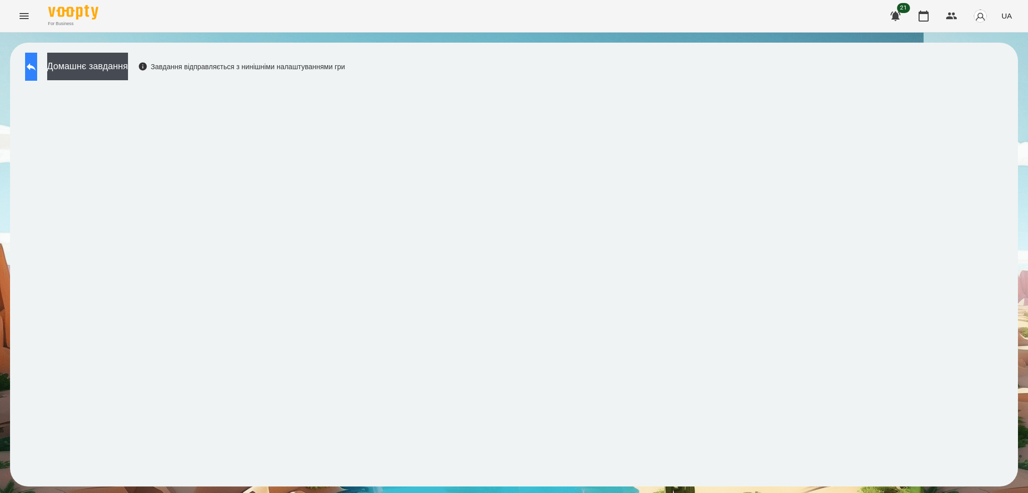
click at [37, 71] on icon at bounding box center [31, 67] width 12 height 12
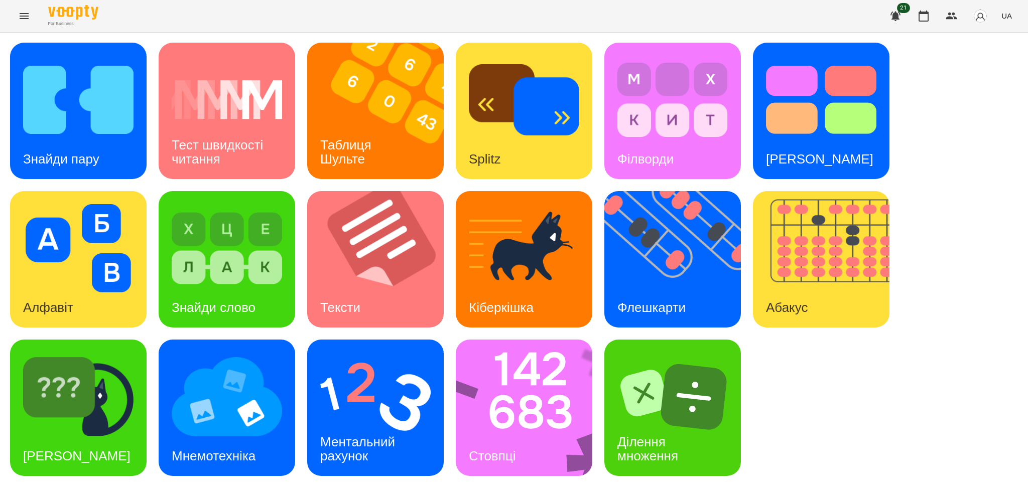
click at [26, 18] on icon "Menu" at bounding box center [24, 16] width 12 height 12
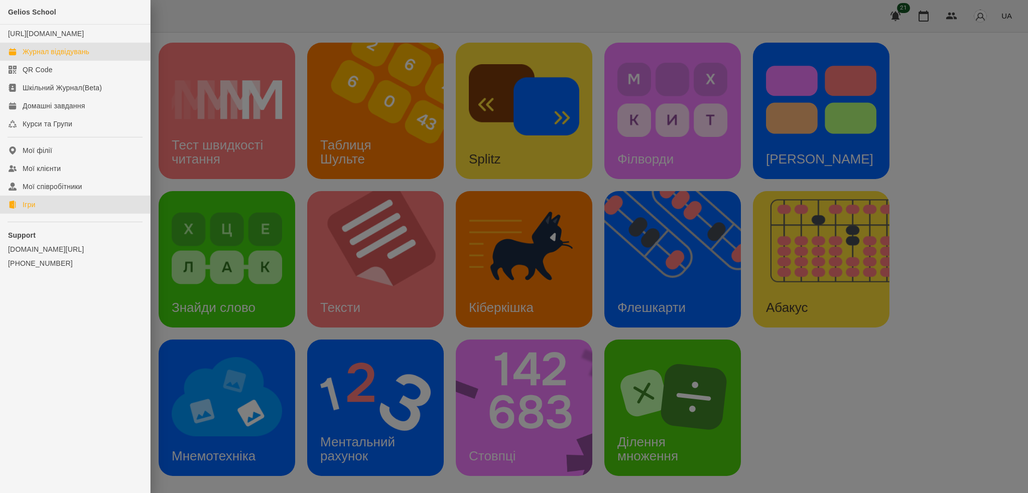
click at [61, 57] on div "Журнал відвідувань" at bounding box center [56, 52] width 67 height 10
